Goal: Task Accomplishment & Management: Manage account settings

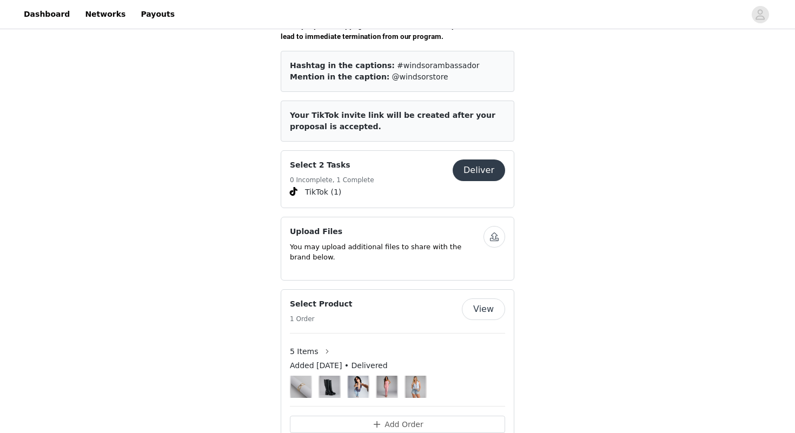
scroll to position [445, 0]
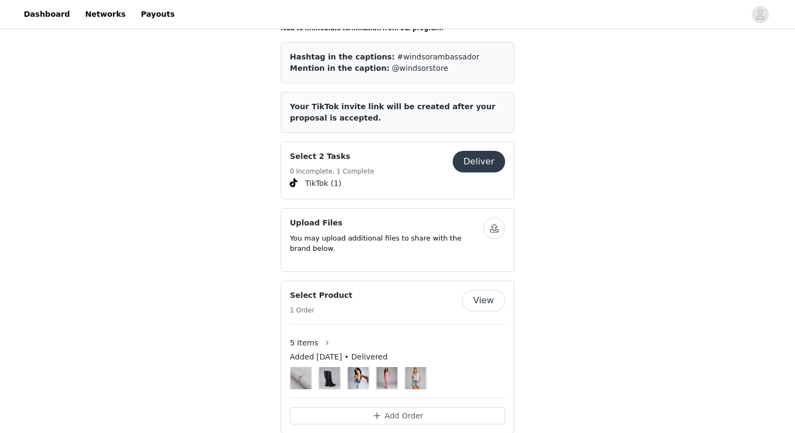
click at [480, 156] on button "Deliver" at bounding box center [479, 162] width 52 height 22
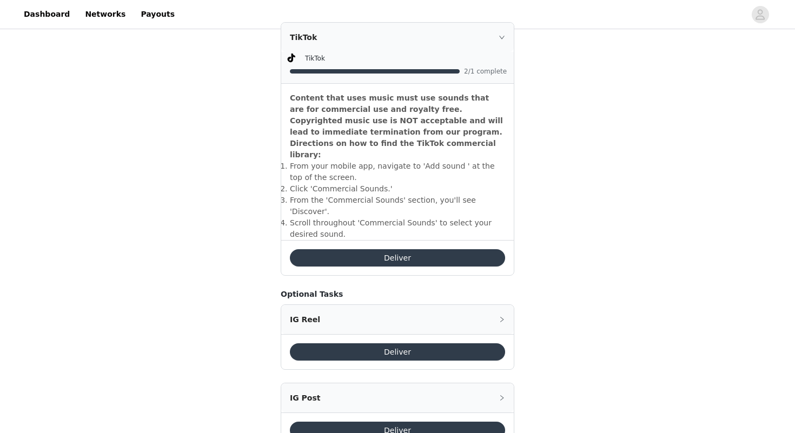
scroll to position [341, 0]
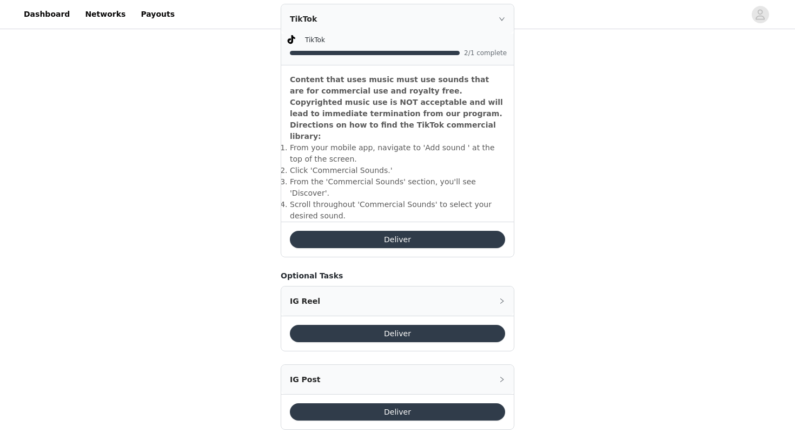
click at [497, 17] on div "TikTok" at bounding box center [397, 18] width 233 height 29
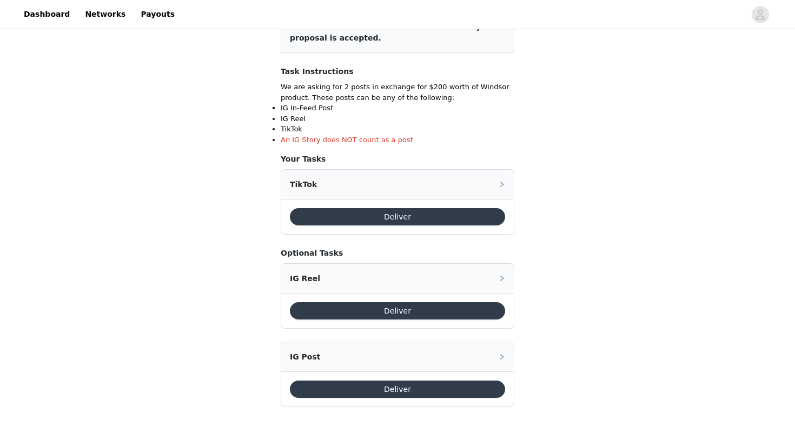
scroll to position [176, 0]
click at [498, 184] on div "TikTok" at bounding box center [397, 184] width 233 height 29
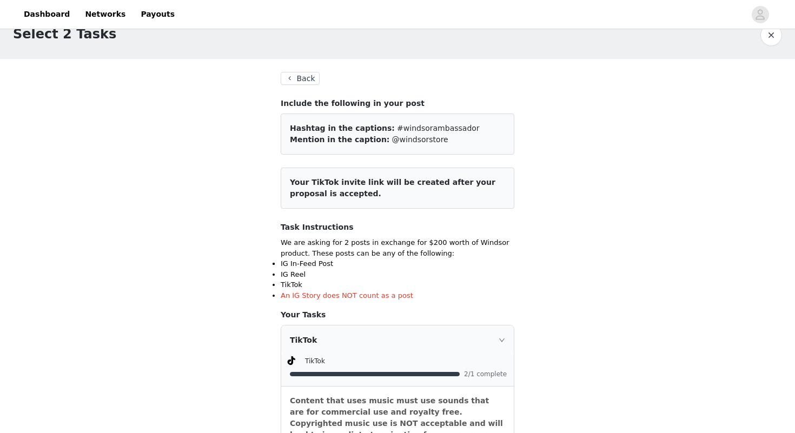
scroll to position [0, 0]
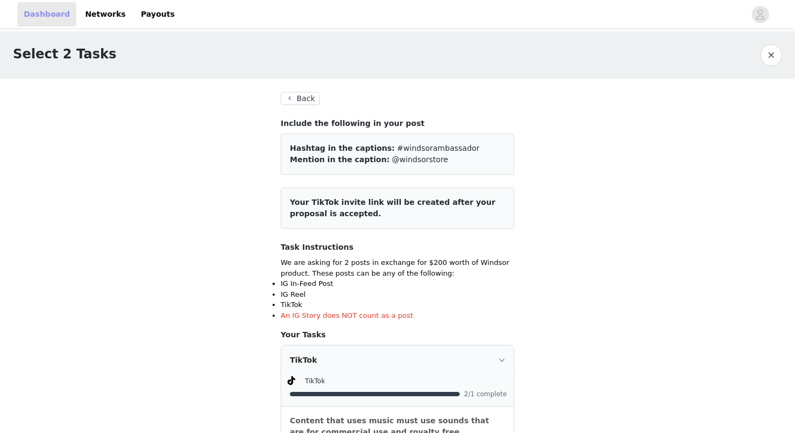
click at [36, 8] on link "Dashboard" at bounding box center [46, 14] width 59 height 24
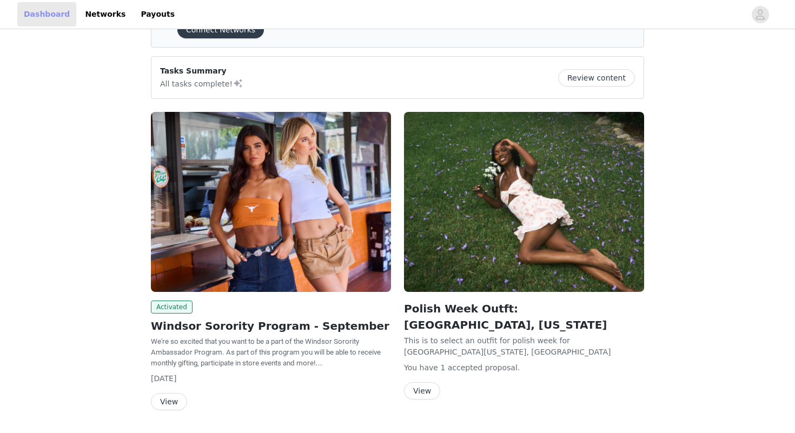
scroll to position [62, 0]
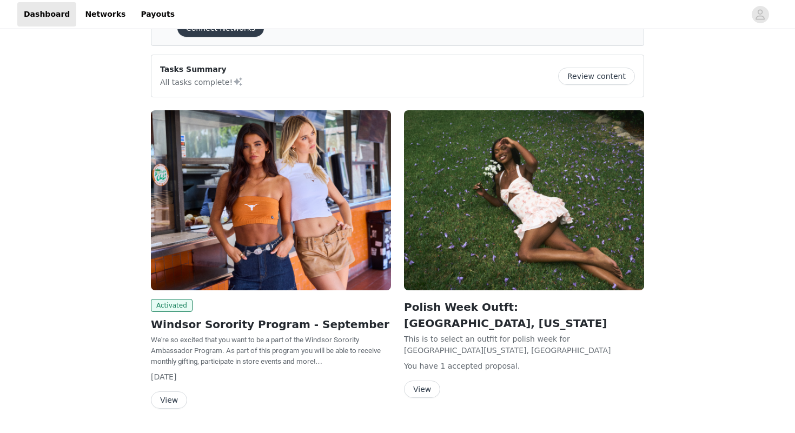
click at [164, 396] on button "View" at bounding box center [169, 400] width 36 height 17
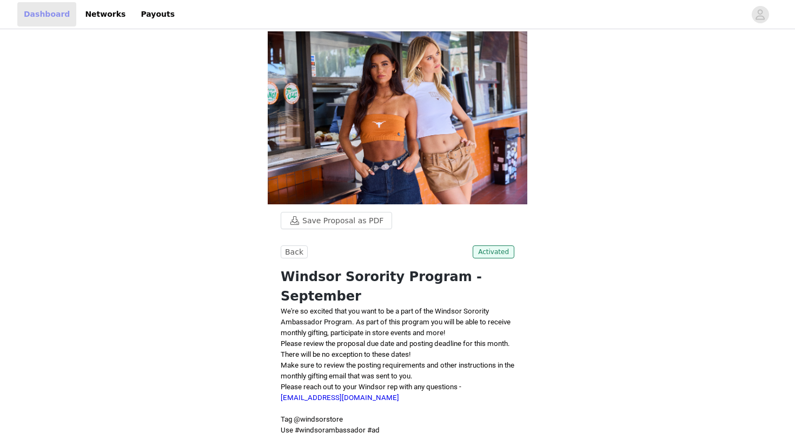
click at [58, 22] on link "Dashboard" at bounding box center [46, 14] width 59 height 24
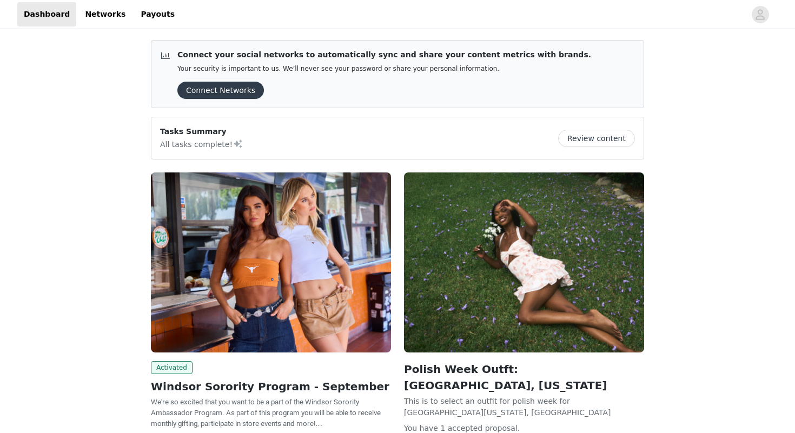
click at [205, 94] on button "Connect Networks" at bounding box center [220, 90] width 87 height 17
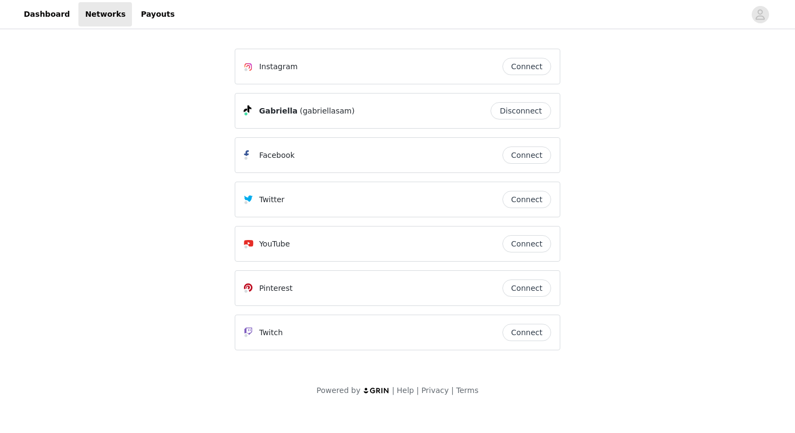
click at [524, 292] on button "Connect" at bounding box center [527, 288] width 49 height 17
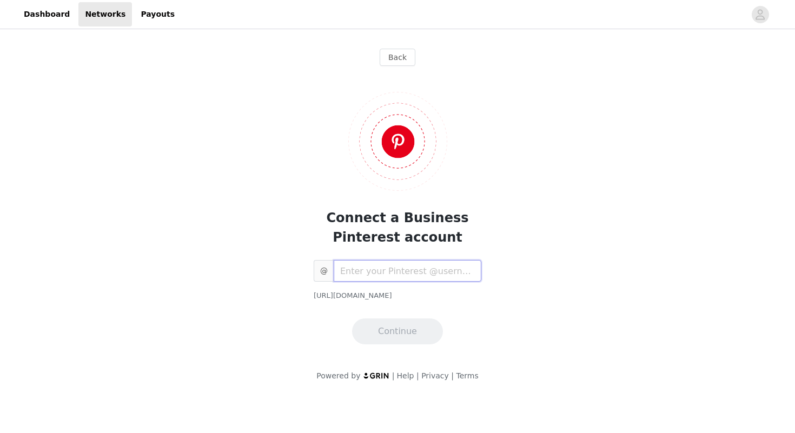
click at [463, 280] on input "text" at bounding box center [408, 271] width 148 height 22
type input "[PERSON_NAME]"
click at [399, 334] on button "Continue" at bounding box center [397, 332] width 91 height 26
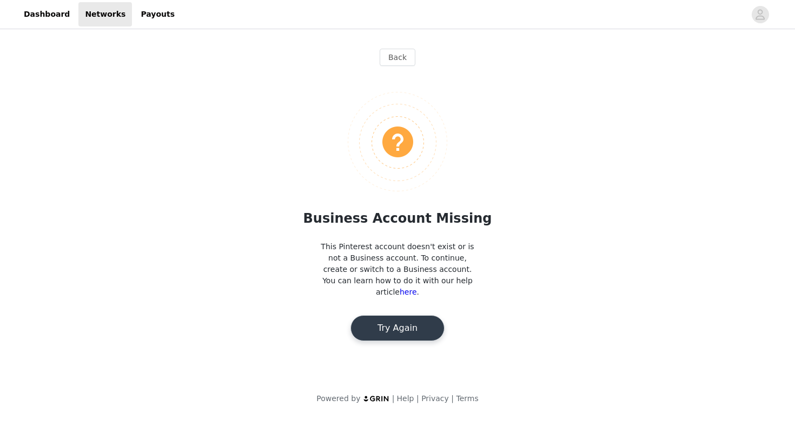
click at [385, 288] on div "Business Account Missing This Pinterest account doesn't exist or is not a Busin…" at bounding box center [398, 208] width 326 height 267
click at [386, 319] on button "Try Again" at bounding box center [398, 328] width 94 height 26
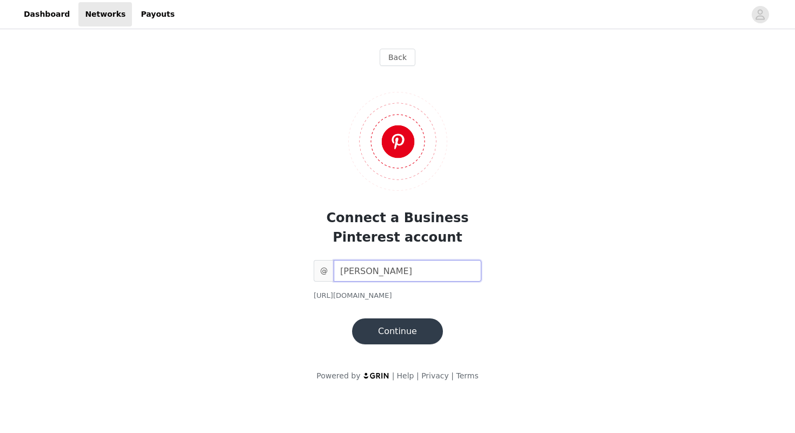
click at [419, 275] on input "[PERSON_NAME]" at bounding box center [408, 271] width 148 height 22
click at [409, 341] on button "Continue" at bounding box center [397, 332] width 91 height 26
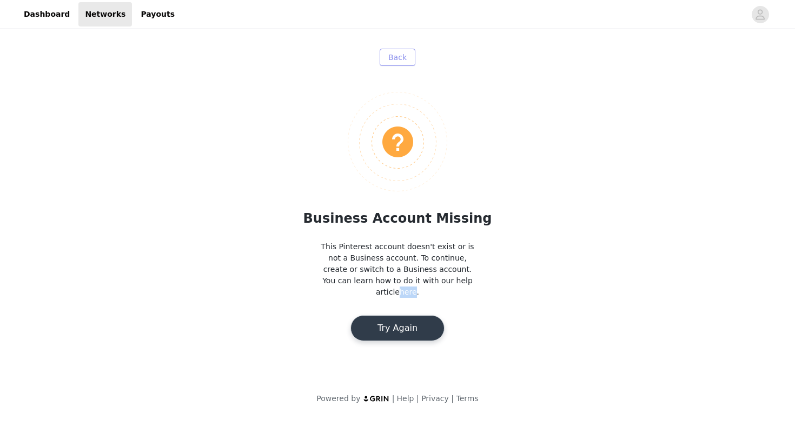
click at [387, 57] on button "Back" at bounding box center [398, 57] width 36 height 17
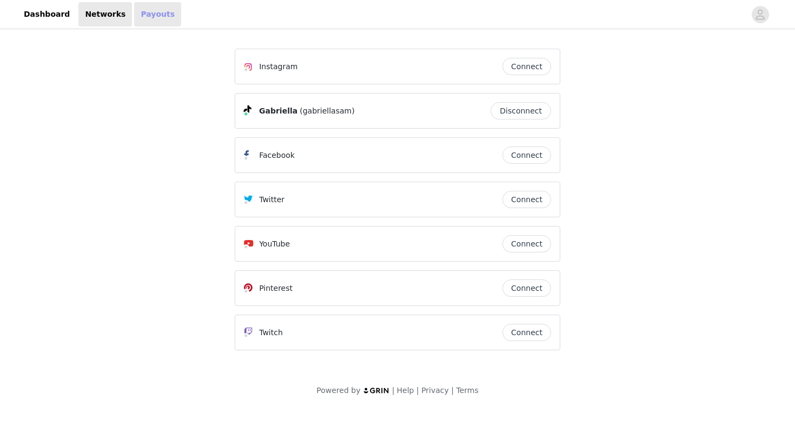
click at [134, 21] on link "Payouts" at bounding box center [157, 14] width 47 height 24
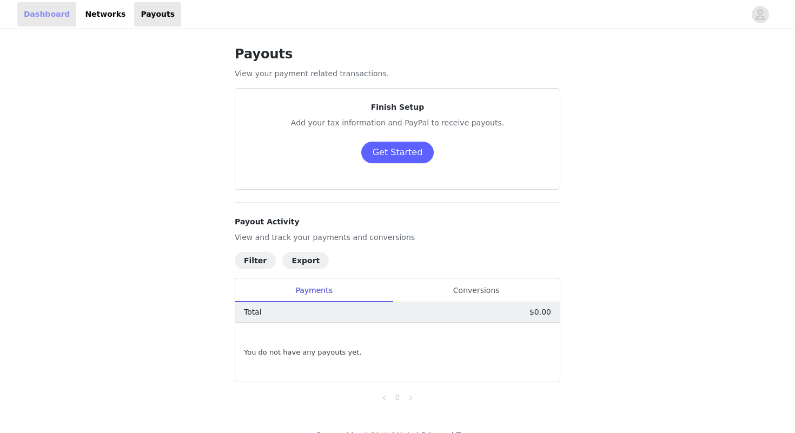
click at [34, 11] on link "Dashboard" at bounding box center [46, 14] width 59 height 24
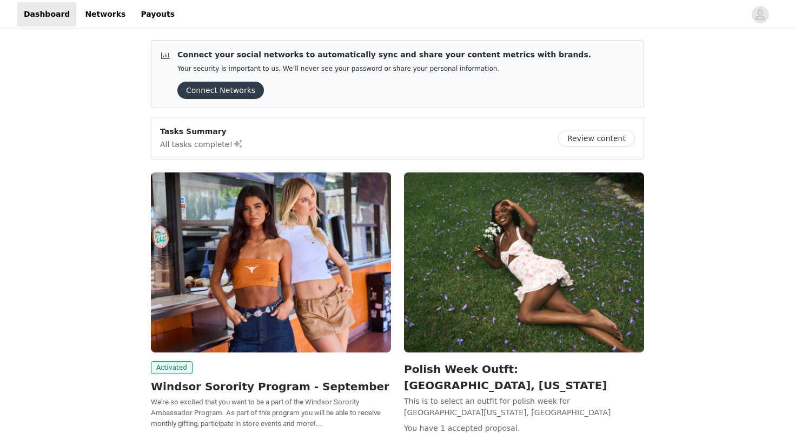
click at [619, 128] on div "Tasks Summary All tasks complete! Review content" at bounding box center [397, 138] width 475 height 24
click at [619, 135] on button "Review content" at bounding box center [596, 138] width 77 height 17
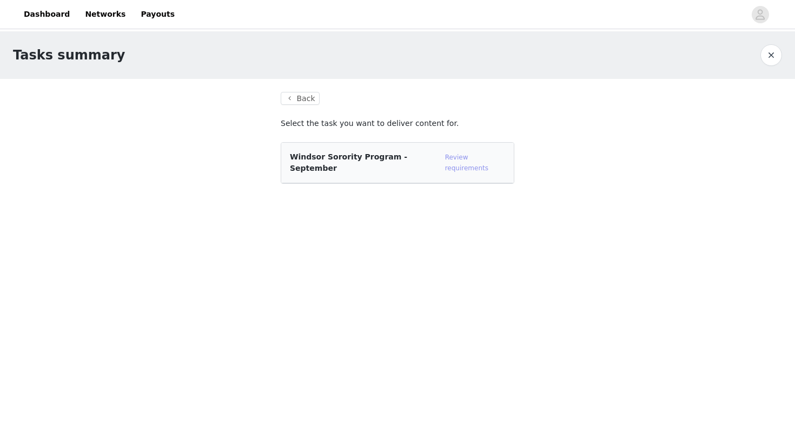
click at [455, 159] on link "Review requirements" at bounding box center [466, 163] width 43 height 18
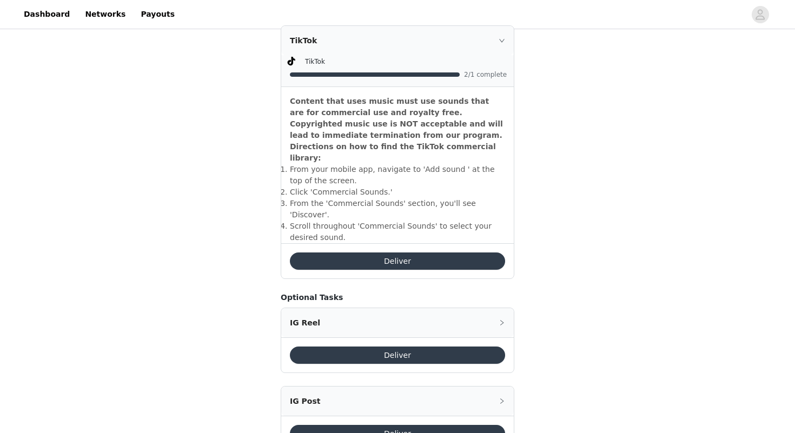
scroll to position [341, 0]
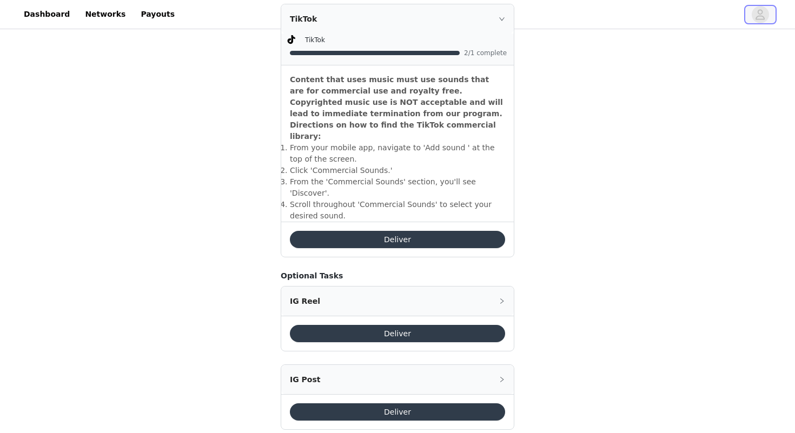
click at [767, 18] on span "button" at bounding box center [760, 14] width 17 height 17
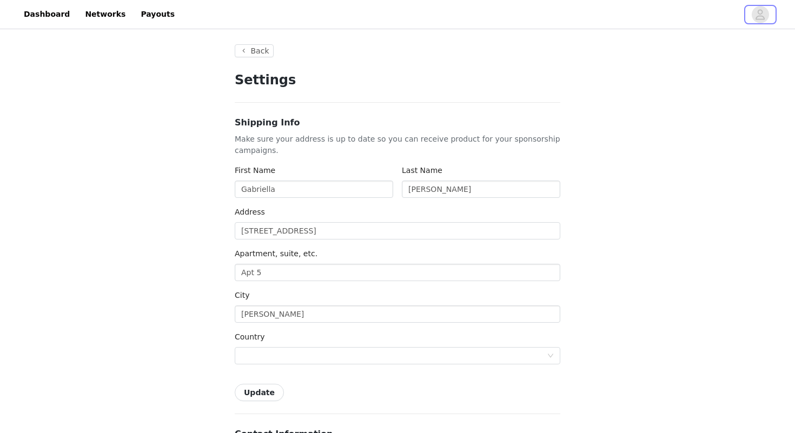
type input "+1 ([GEOGRAPHIC_DATA])"
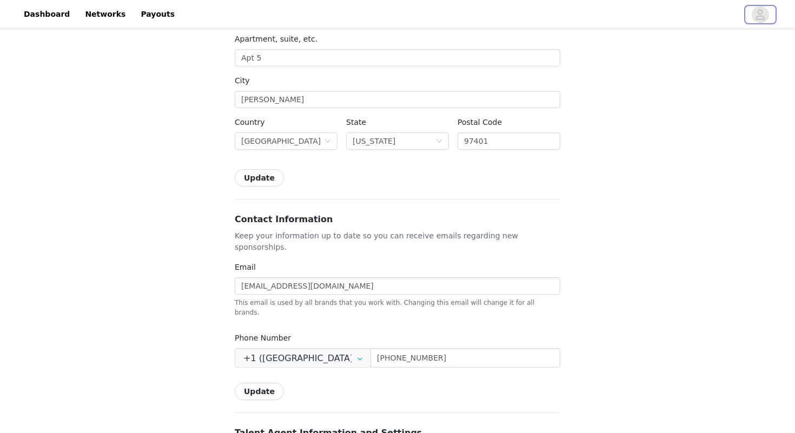
scroll to position [216, 0]
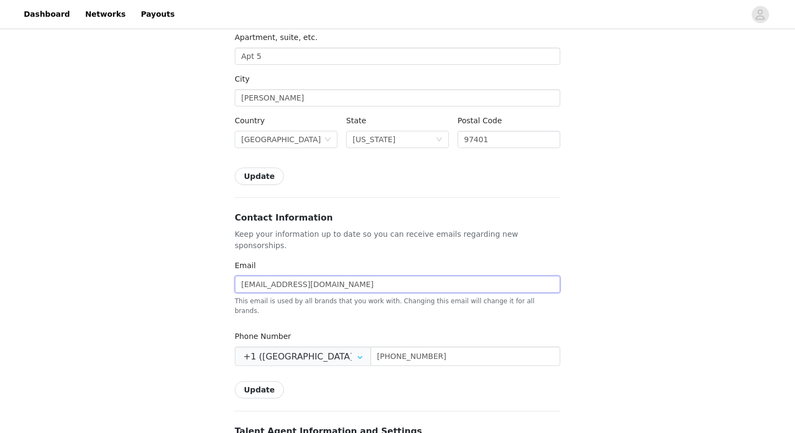
drag, startPoint x: 289, startPoint y: 273, endPoint x: 235, endPoint y: 267, distance: 54.4
click at [235, 276] on input "[EMAIL_ADDRESS][DOMAIN_NAME]" at bounding box center [398, 284] width 326 height 17
type input "[EMAIL_ADDRESS][DOMAIN_NAME]"
click at [201, 225] on div "Back Settings Shipping Info Make sure your address is up to date so you can rec…" at bounding box center [397, 320] width 795 height 1010
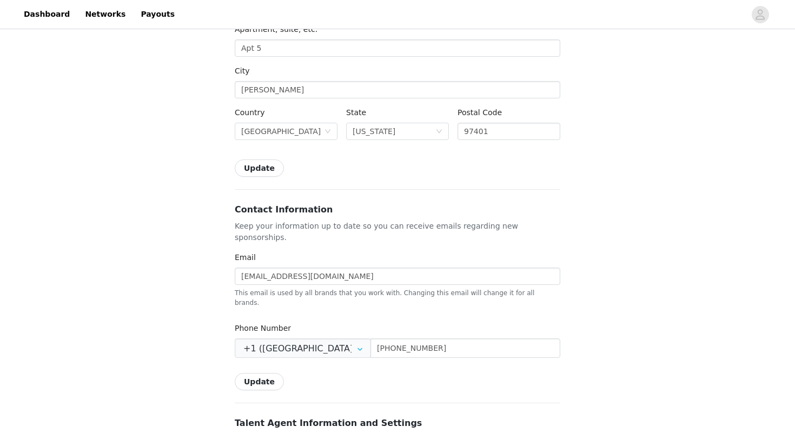
scroll to position [0, 0]
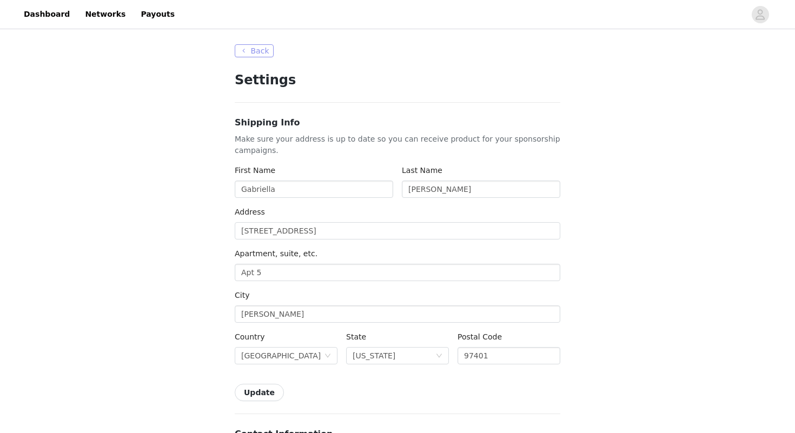
click at [245, 54] on button "Back" at bounding box center [254, 50] width 39 height 13
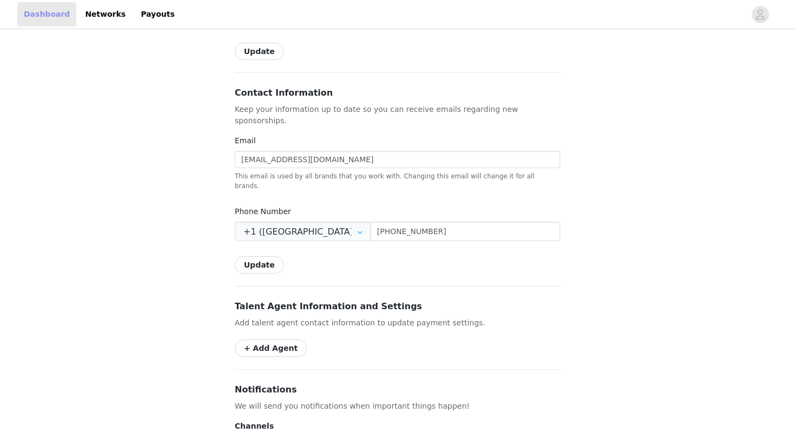
click at [38, 18] on link "Dashboard" at bounding box center [46, 14] width 59 height 24
